Goal: Check status: Check status

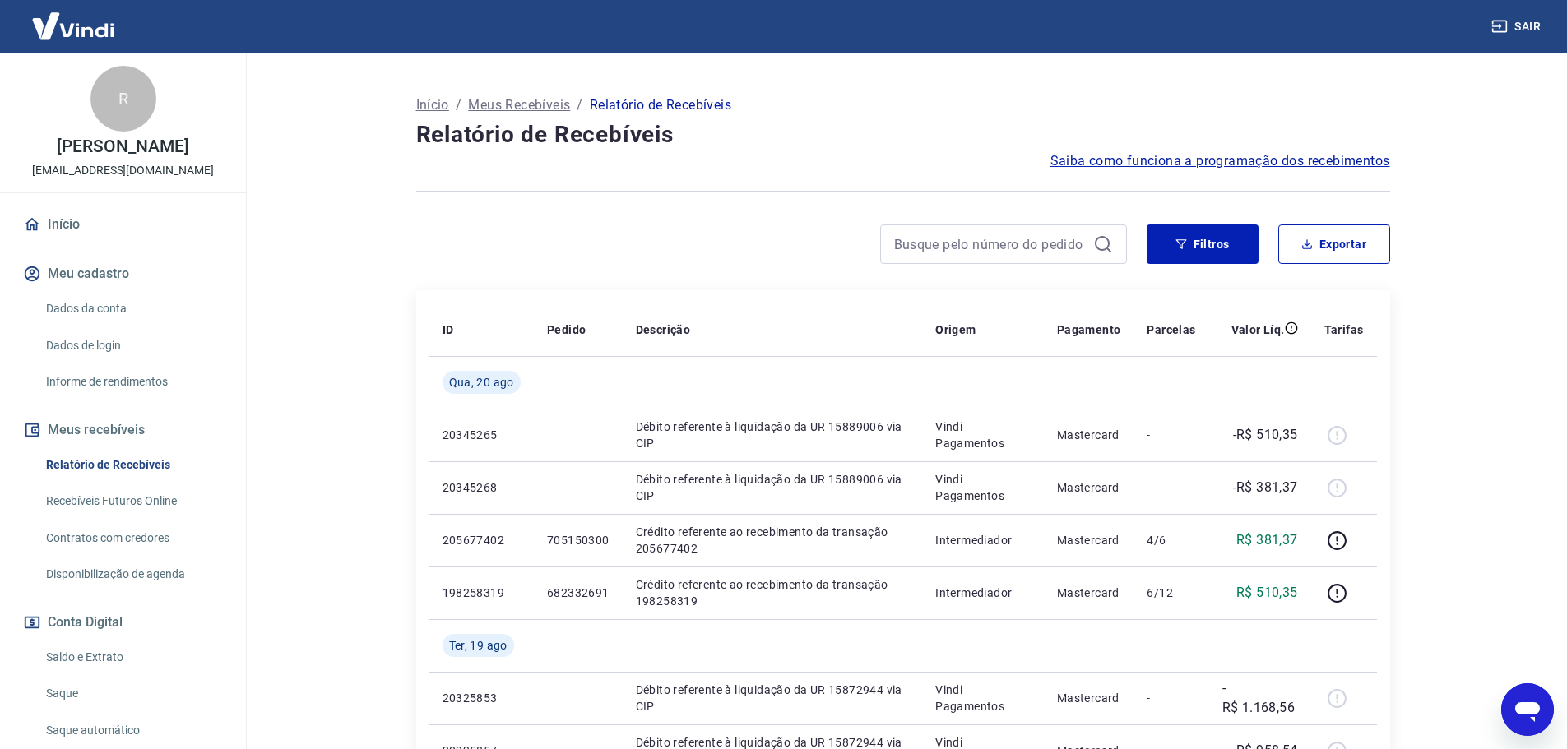
scroll to position [82, 0]
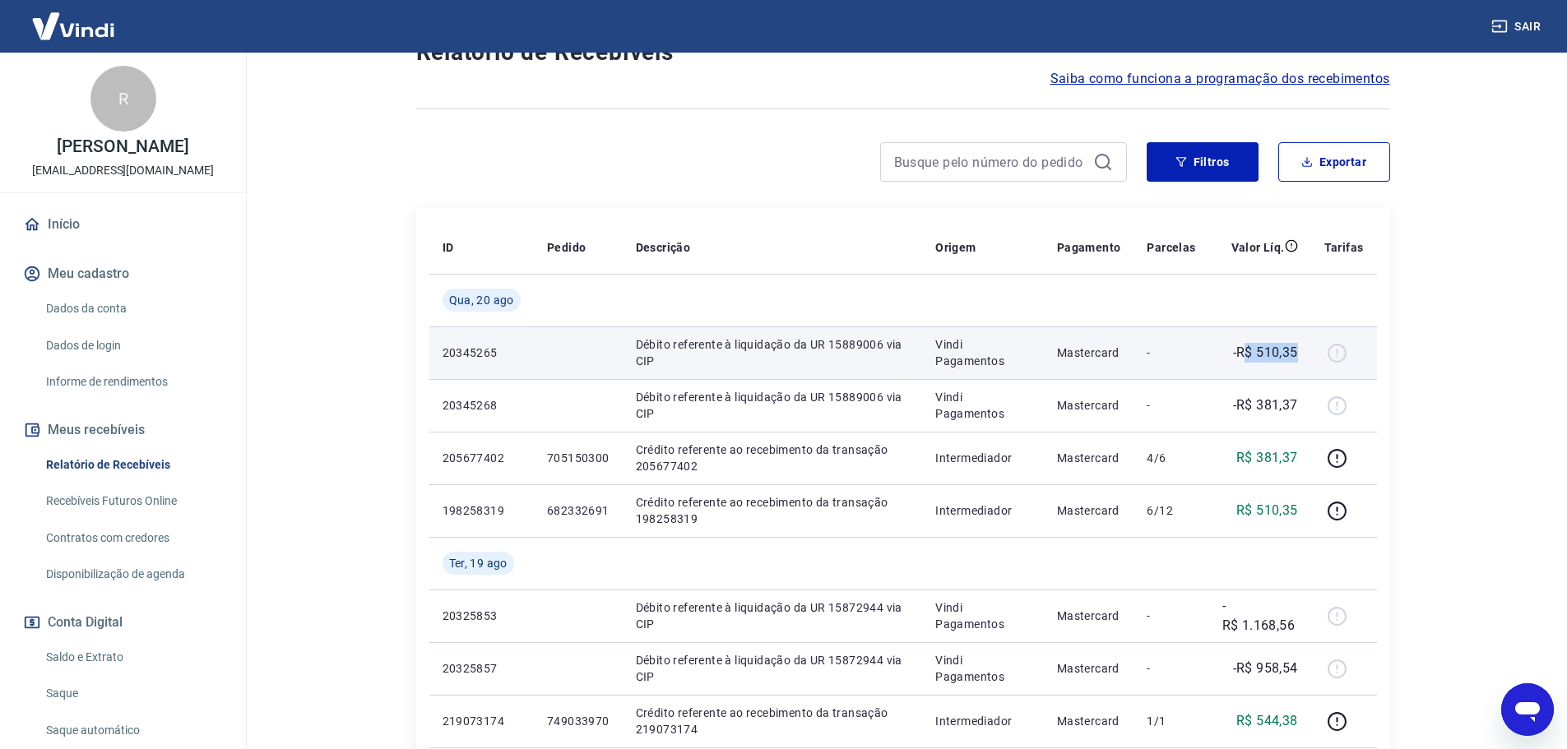
drag, startPoint x: 1272, startPoint y: 354, endPoint x: 1306, endPoint y: 354, distance: 34.5
click at [1306, 354] on td "-R$ 510,35" at bounding box center [1260, 353] width 102 height 53
drag, startPoint x: 1227, startPoint y: 348, endPoint x: 1341, endPoint y: 358, distance: 113.9
click at [1341, 358] on tr "20345265 Débito referente à liquidação da UR 15889006 via CIP Vindi Pagamentos …" at bounding box center [902, 353] width 947 height 53
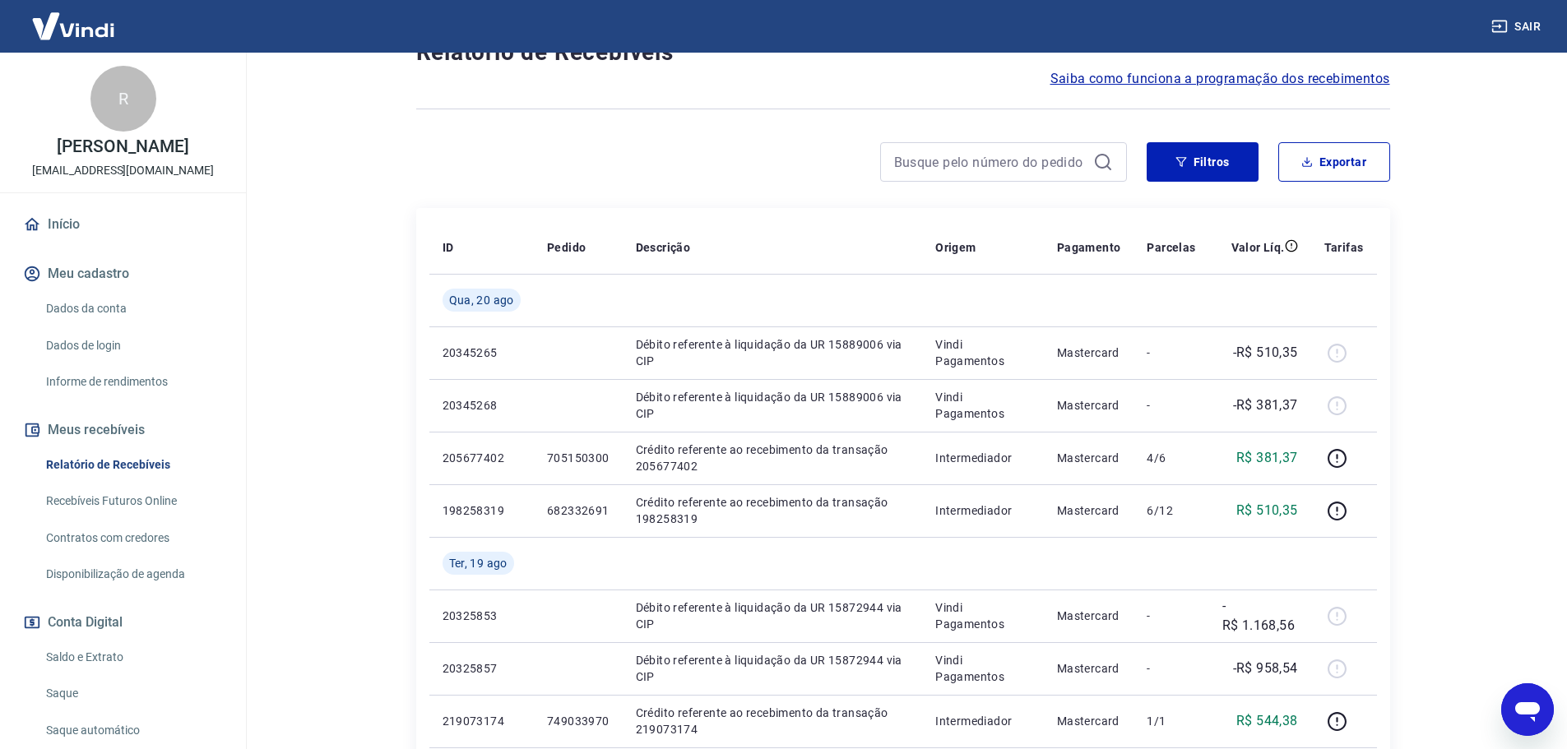
click at [1406, 333] on div "Início / Meus Recebíveis / Relatório de Recebíveis Relatório de Recebíveis Saib…" at bounding box center [902, 590] width 1013 height 1240
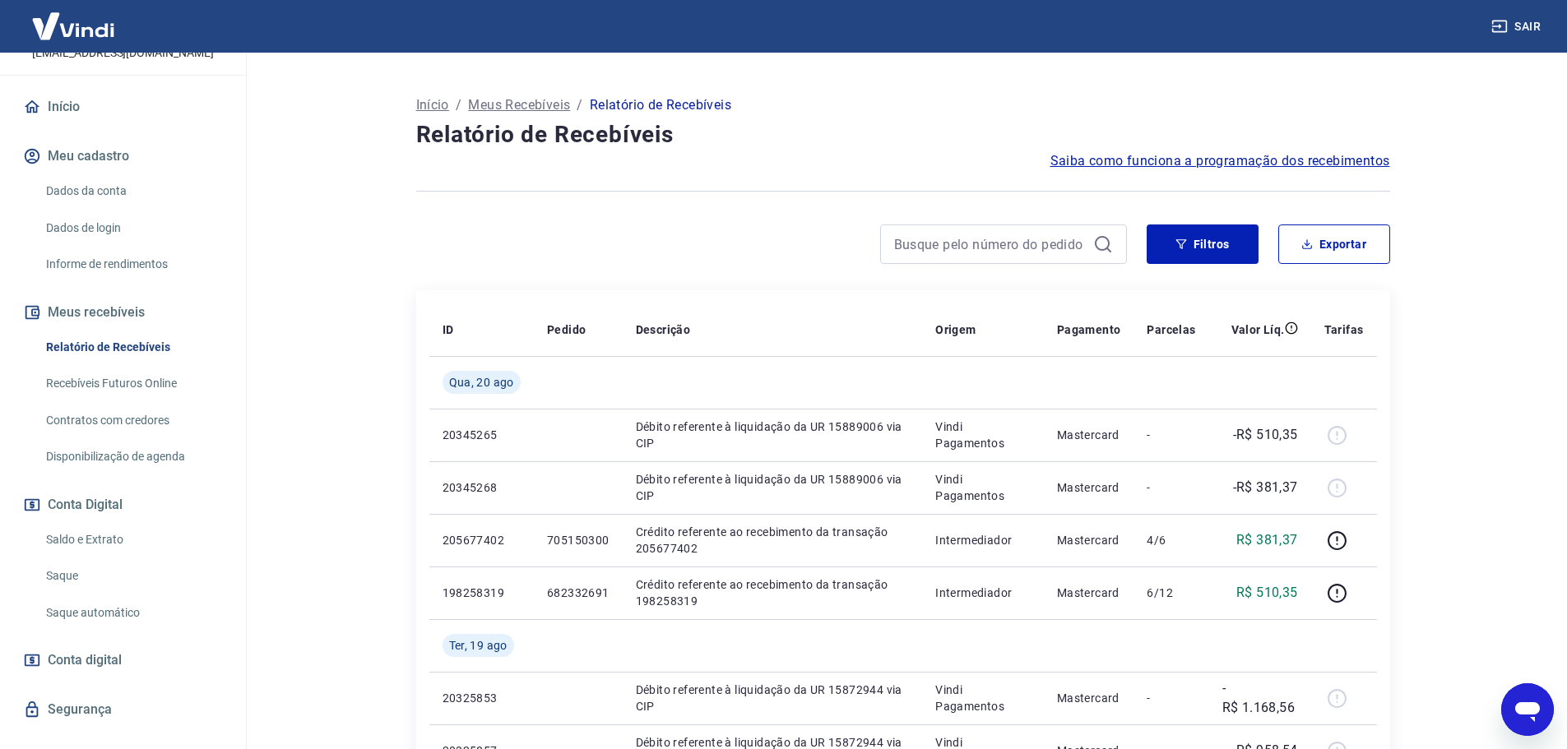
scroll to position [163, 0]
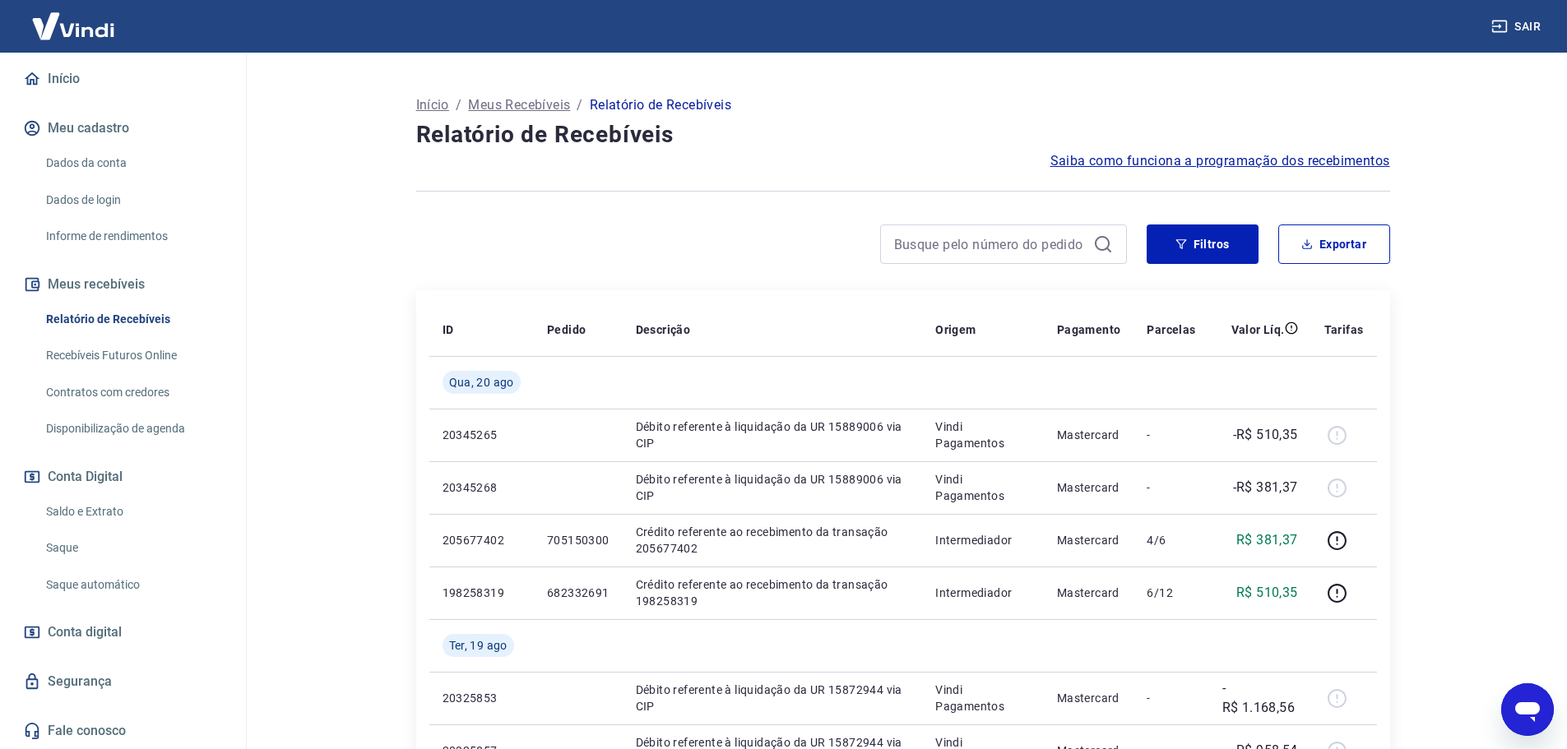
click at [120, 498] on link "Saldo e Extrato" at bounding box center [132, 512] width 187 height 34
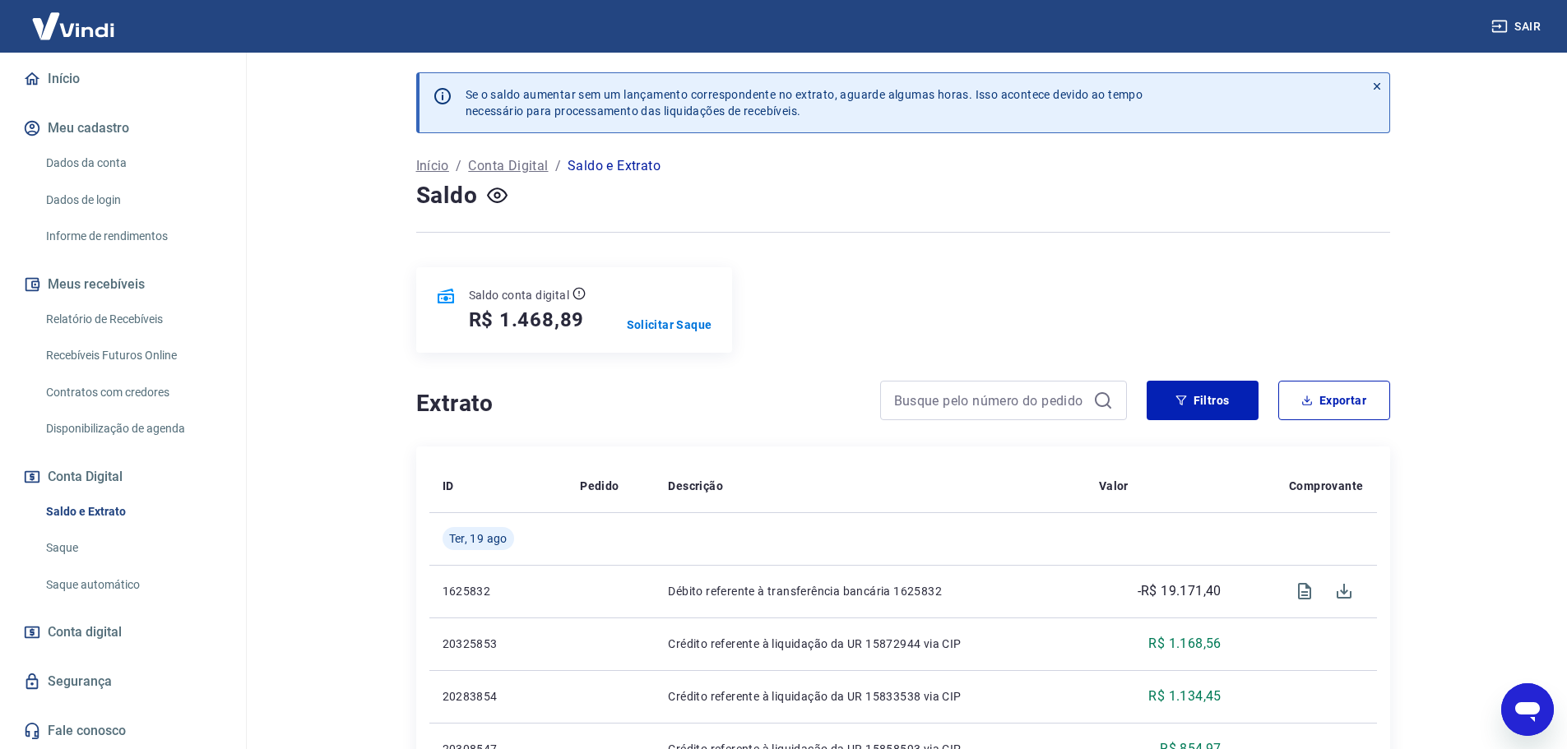
click at [1371, 88] on icon at bounding box center [1377, 87] width 12 height 12
